Goal: Contribute content: Add original content to the website for others to see

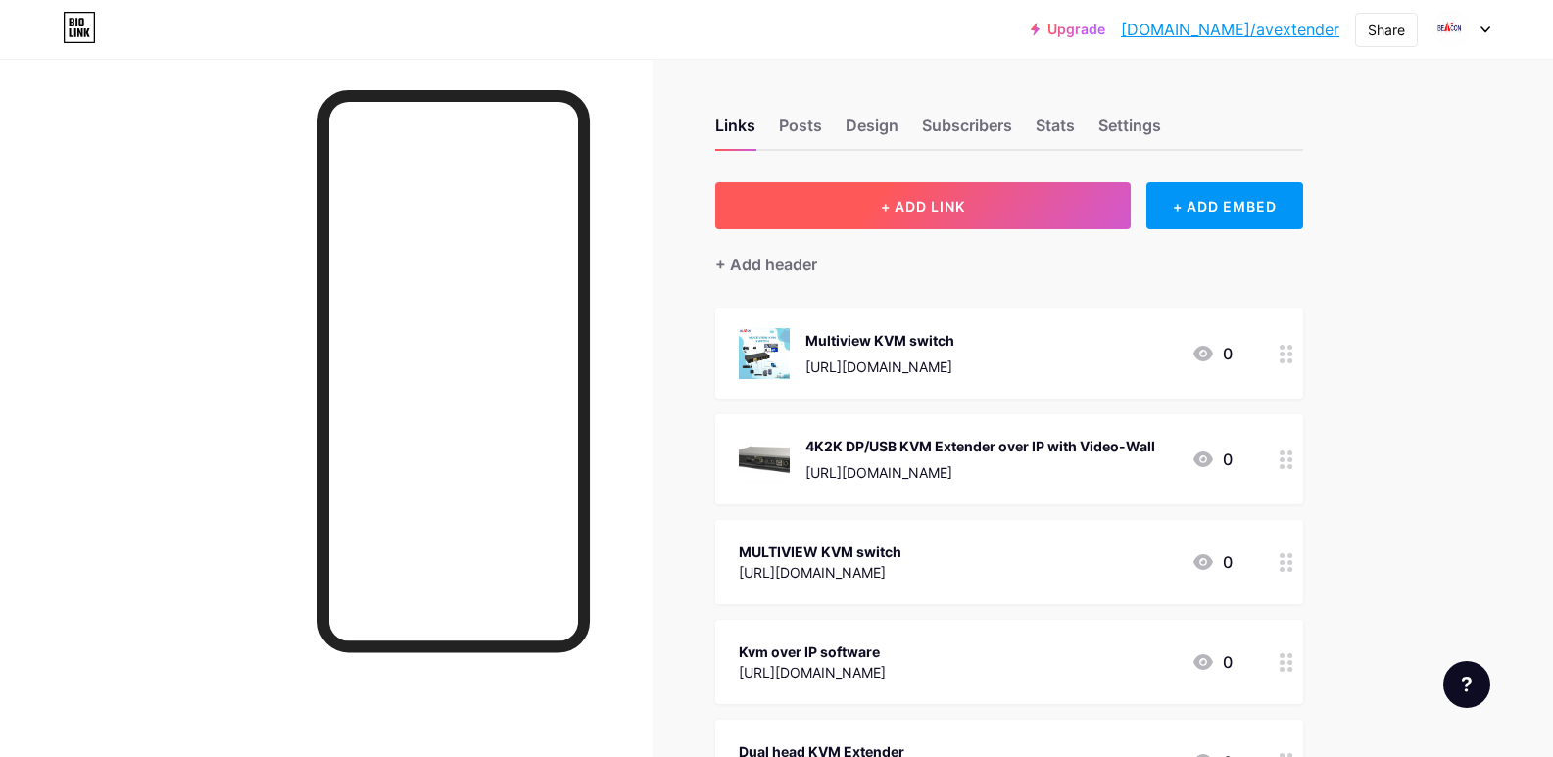
click at [820, 188] on button "+ ADD LINK" at bounding box center [923, 205] width 416 height 47
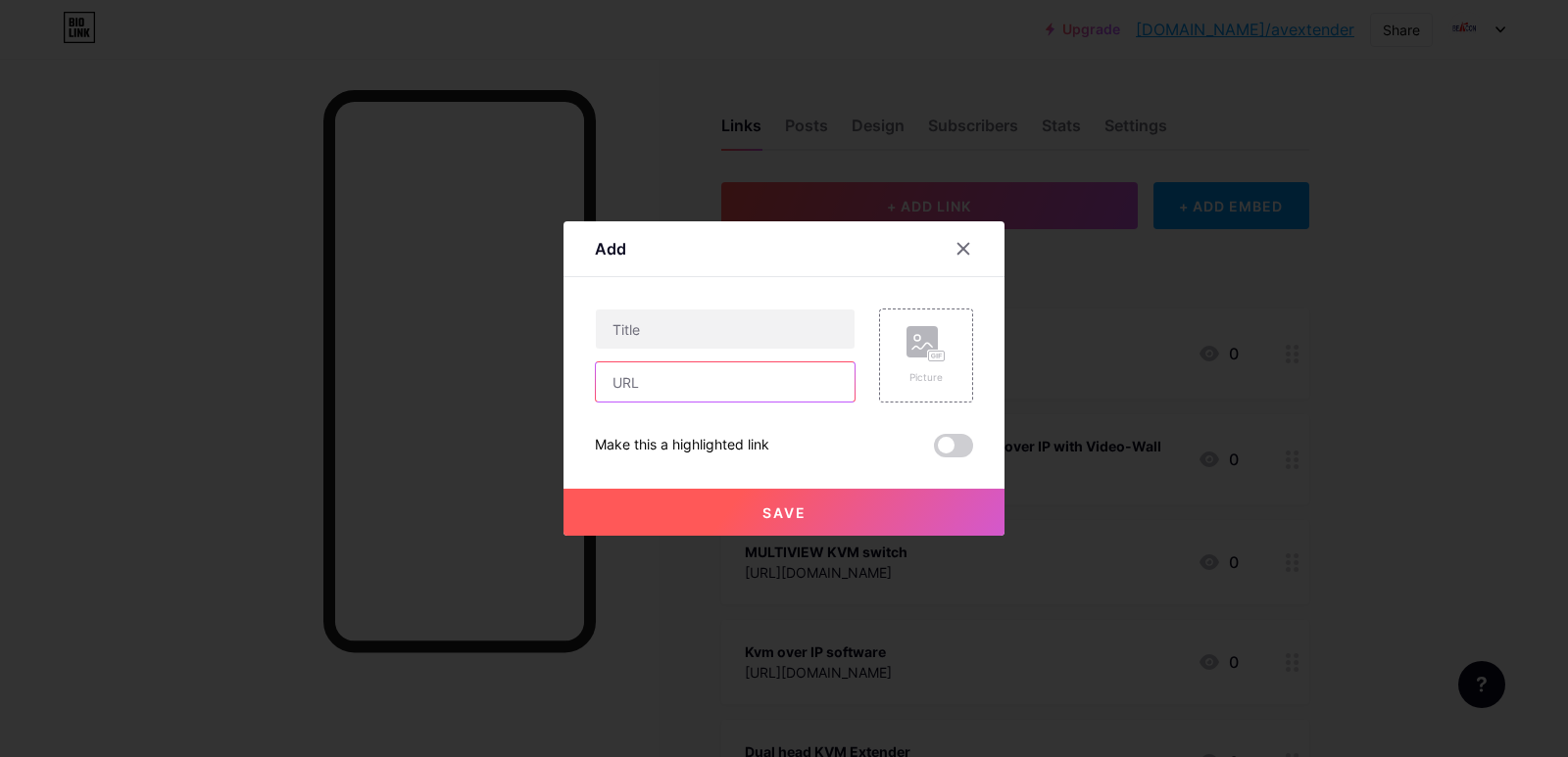
click at [662, 388] on input "text" at bounding box center [725, 382] width 259 height 39
paste input "[URL][DOMAIN_NAME]"
type input "[URL][DOMAIN_NAME]"
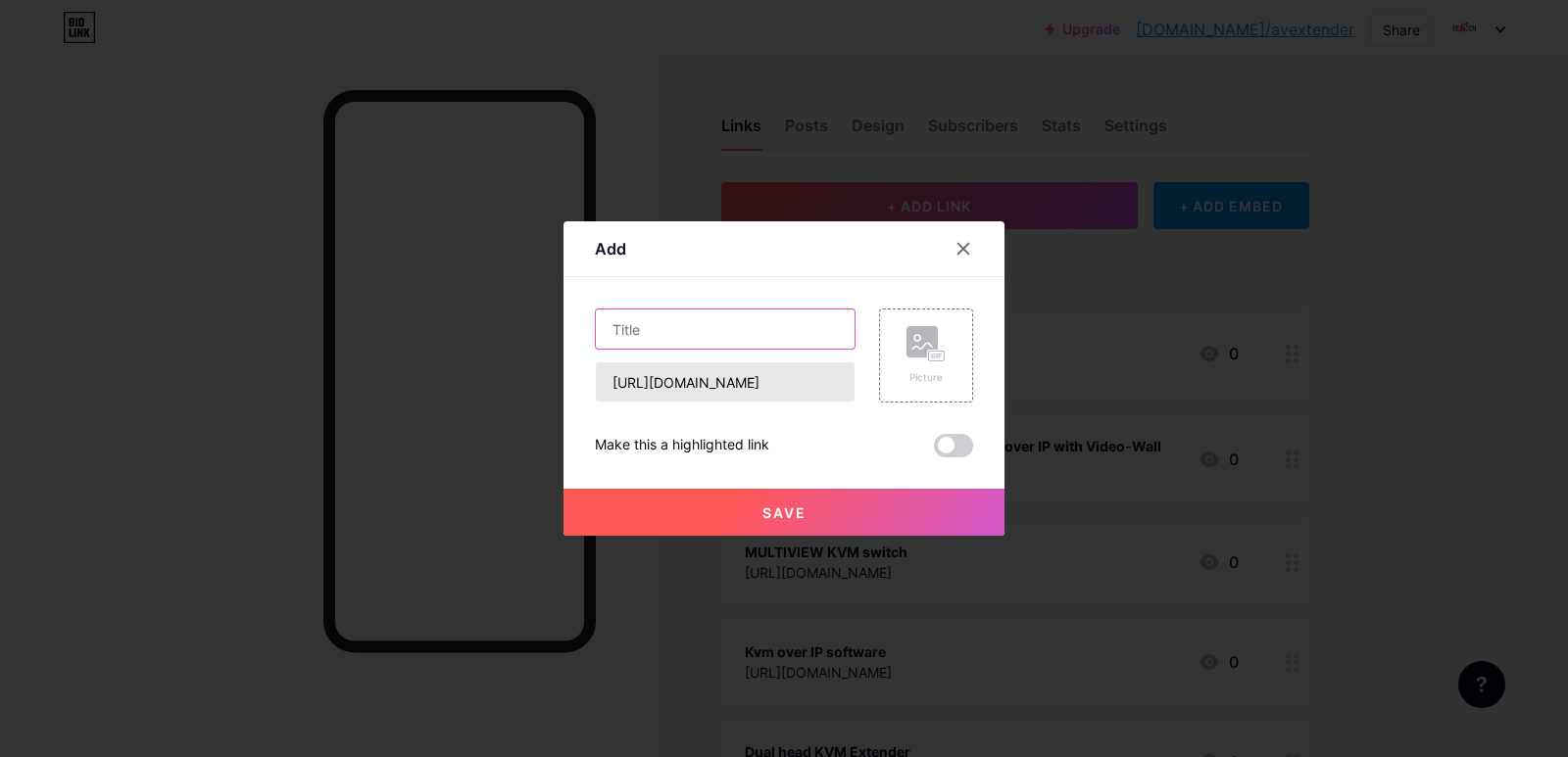
drag, startPoint x: 663, startPoint y: 316, endPoint x: 743, endPoint y: 398, distance: 113.6
click at [668, 317] on input "text" at bounding box center [725, 329] width 259 height 39
paste input "Kvm over IP software"
type input "Kvm over IP software"
click at [783, 509] on span "Save" at bounding box center [784, 513] width 44 height 17
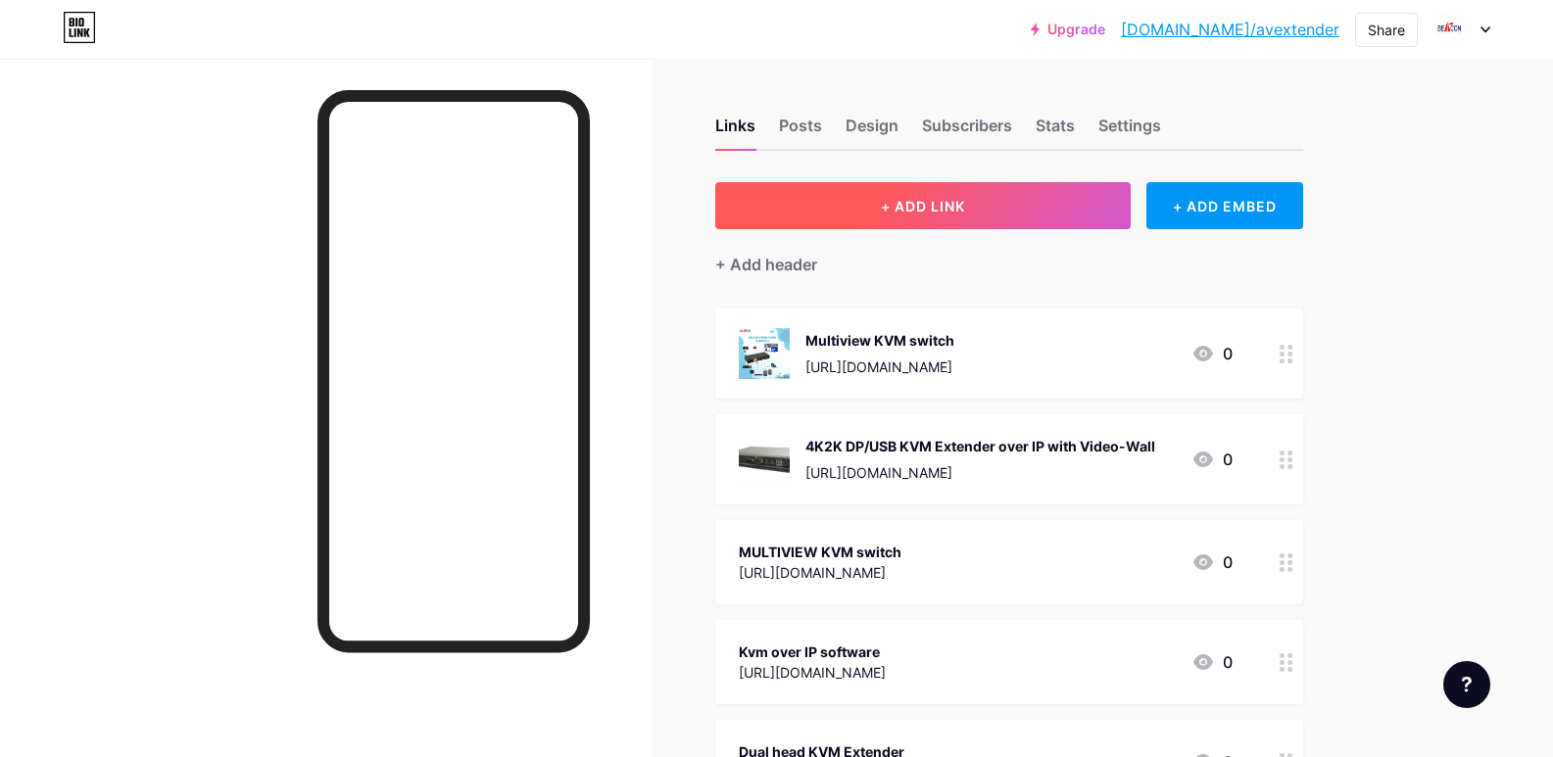
click at [996, 213] on button "+ ADD LINK" at bounding box center [923, 205] width 416 height 47
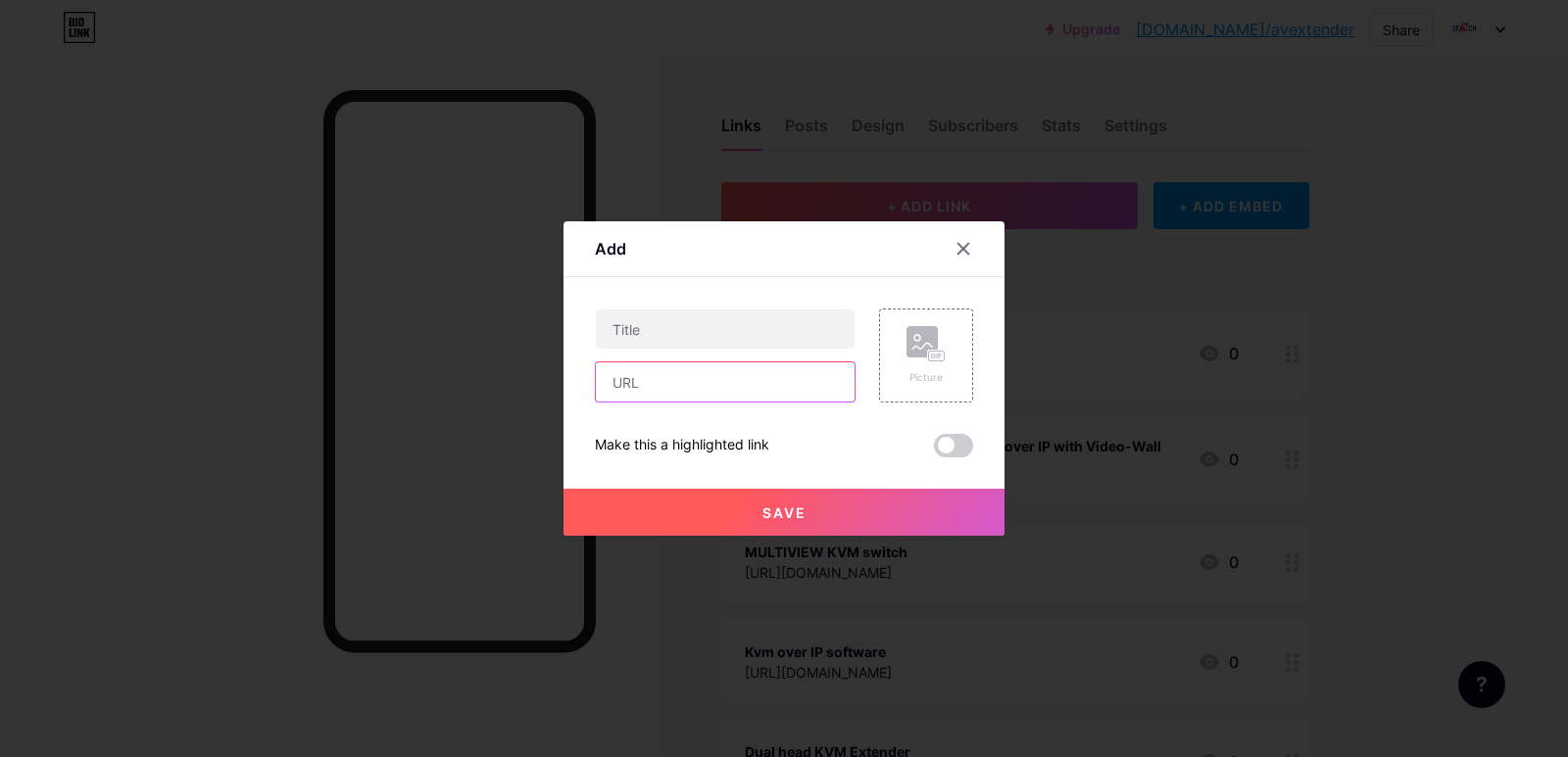
click at [656, 396] on input "text" at bounding box center [725, 382] width 259 height 39
paste input "[URL][DOMAIN_NAME]"
type input "[URL][DOMAIN_NAME]"
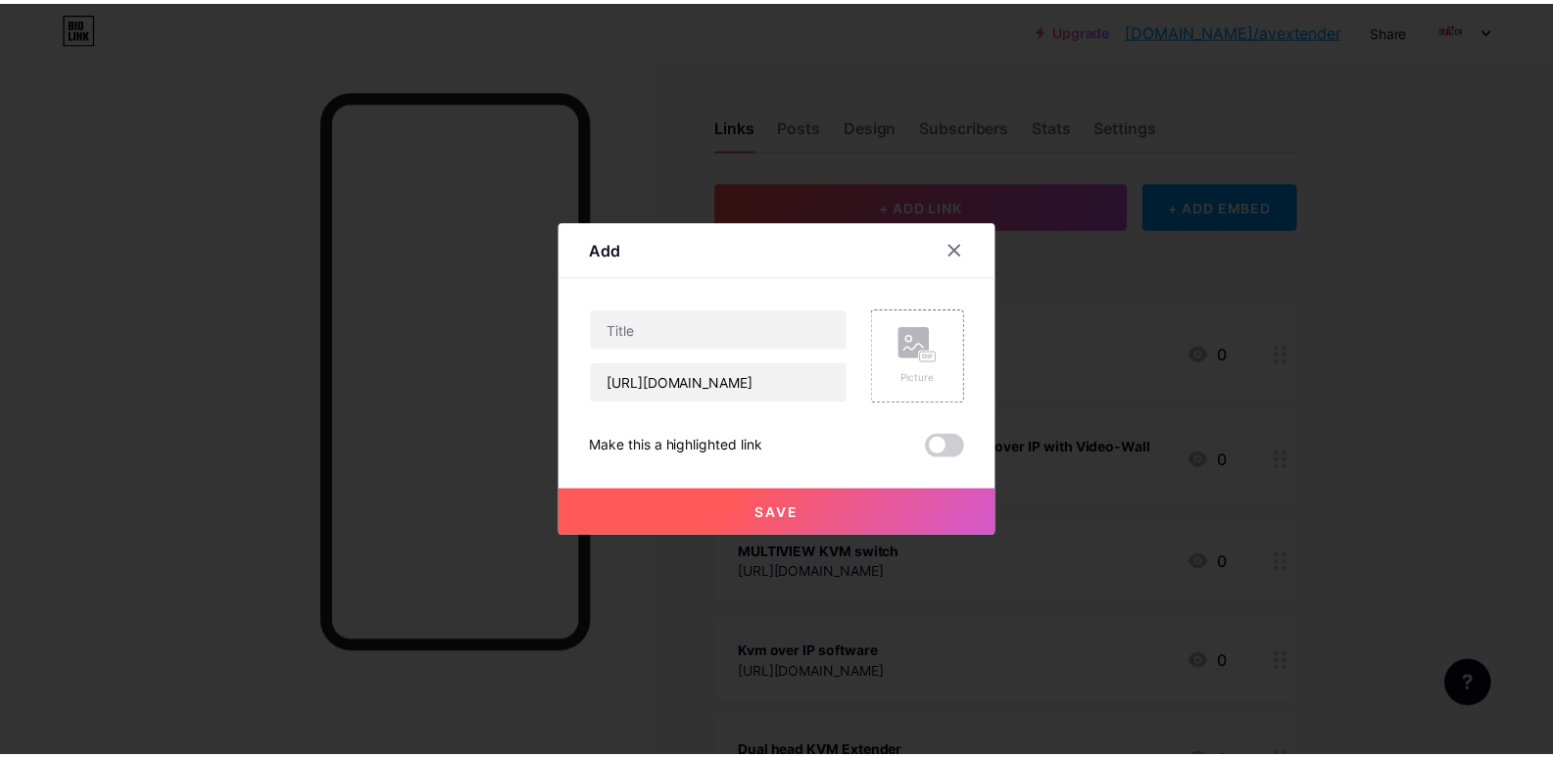
scroll to position [0, 0]
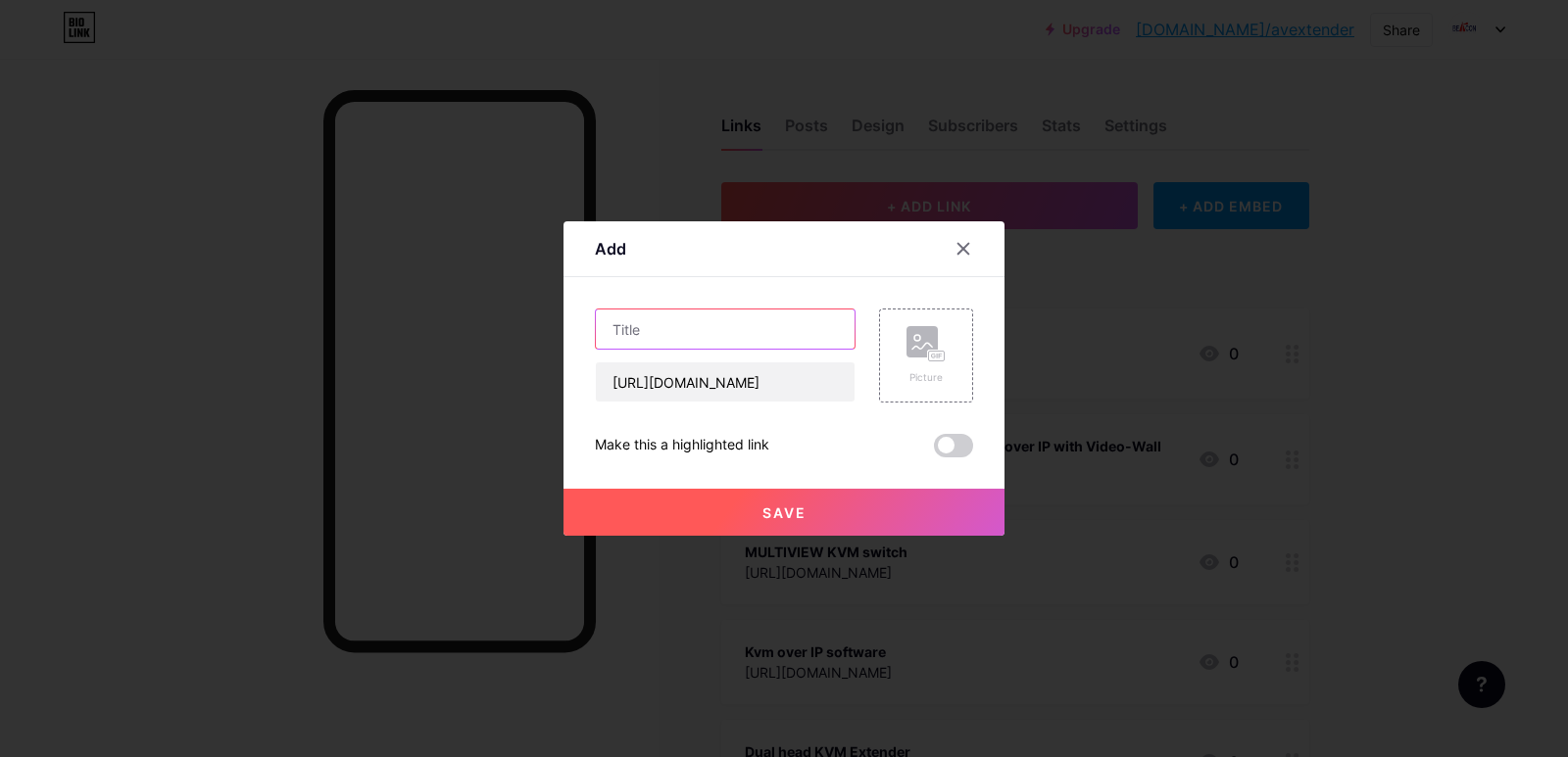
click at [665, 323] on input "text" at bounding box center [725, 329] width 259 height 39
paste input "kvm over ip extender"
type input "kvm over ip extender"
click at [787, 503] on button "Save" at bounding box center [783, 512] width 441 height 47
